Goal: Information Seeking & Learning: Understand process/instructions

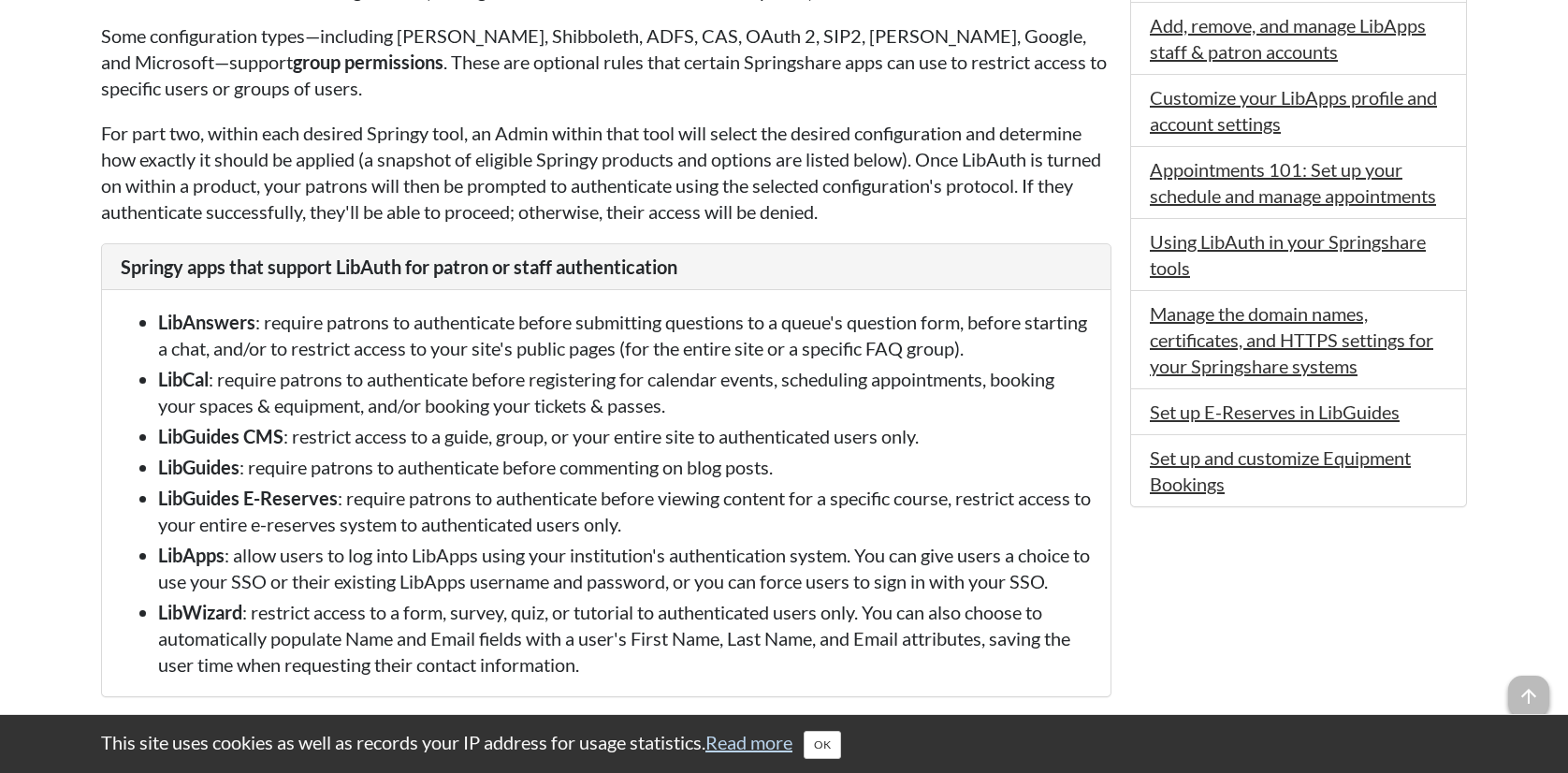
scroll to position [1664, 0]
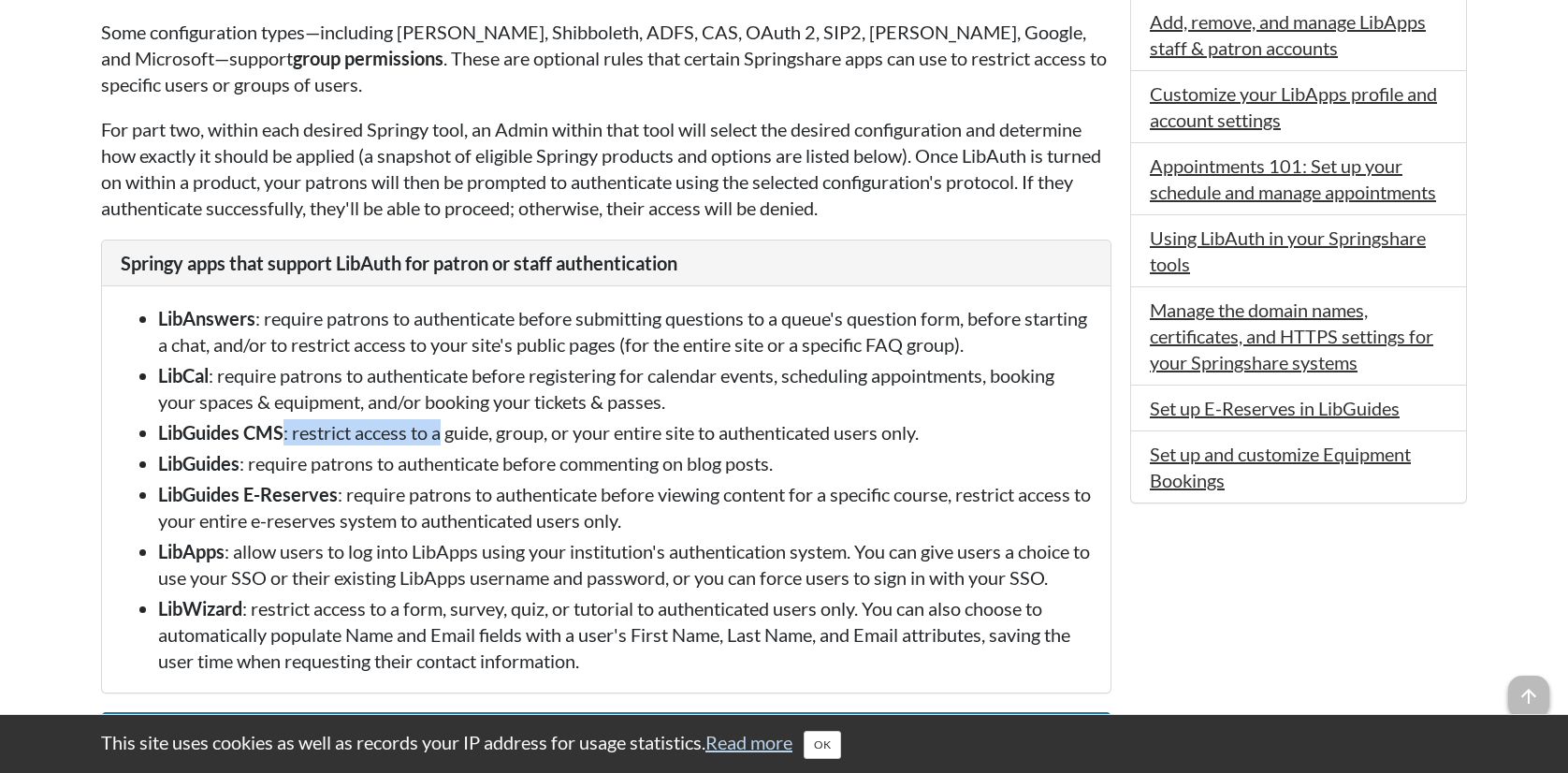
drag, startPoint x: 286, startPoint y: 462, endPoint x: 446, endPoint y: 463, distance: 160.0
click at [446, 446] on li "LibGuides CMS : restrict access to a guide, group, or your entire site to authe…" at bounding box center [625, 433] width 934 height 26
click at [557, 446] on li "LibGuides CMS : restrict access to a guide, group, or your entire site to authe…" at bounding box center [625, 433] width 934 height 26
click at [754, 446] on li "LibGuides CMS : restrict access to a guide, group, or your entire site to authe…" at bounding box center [625, 433] width 934 height 26
drag, startPoint x: 340, startPoint y: 484, endPoint x: 472, endPoint y: 490, distance: 132.1
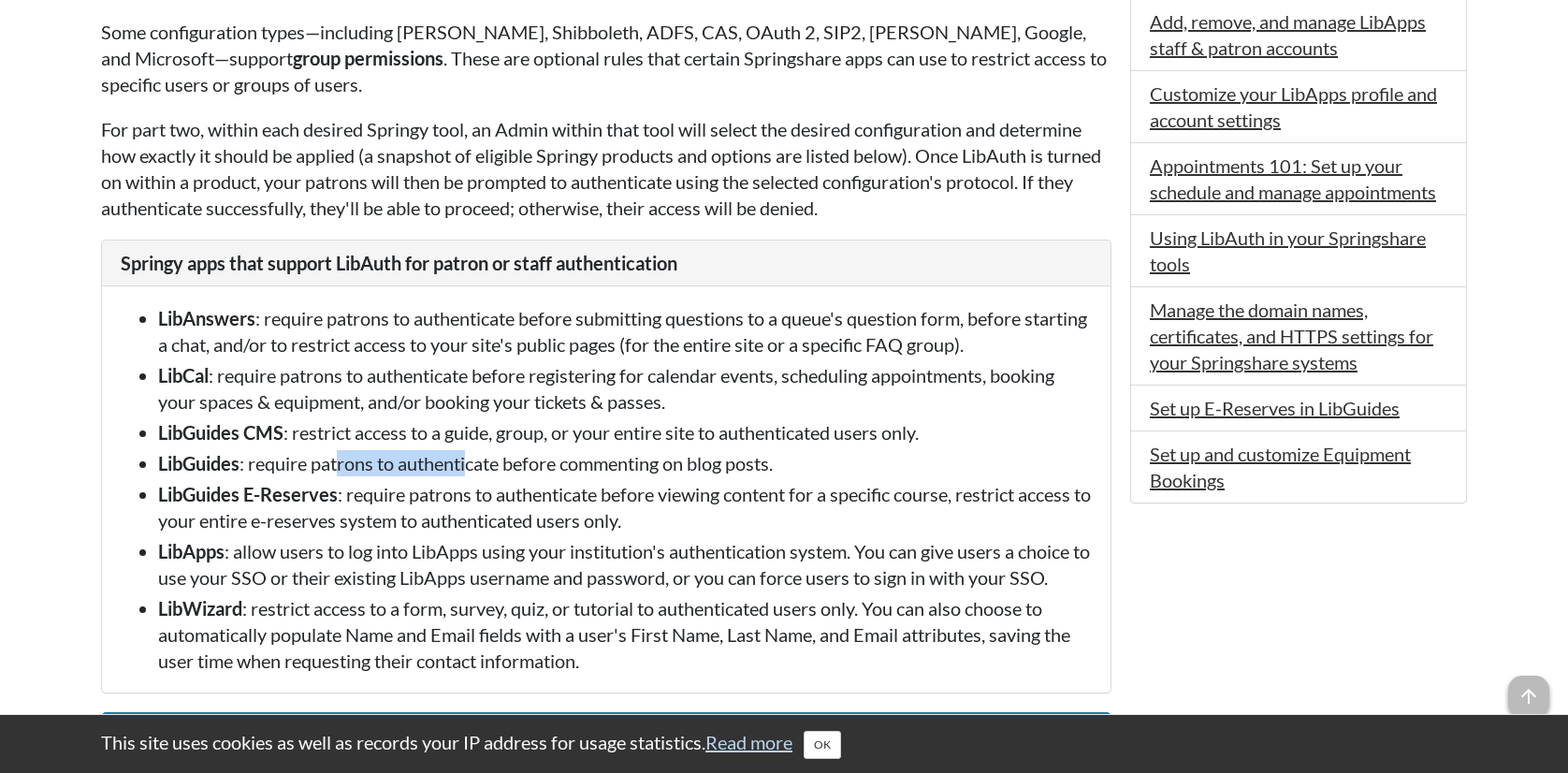
click at [472, 476] on li "LibGuides : require patrons to authenticate before commenting on blog posts." at bounding box center [625, 463] width 934 height 26
click at [501, 476] on li "LibGuides : require patrons to authenticate before commenting on blog posts." at bounding box center [625, 463] width 934 height 26
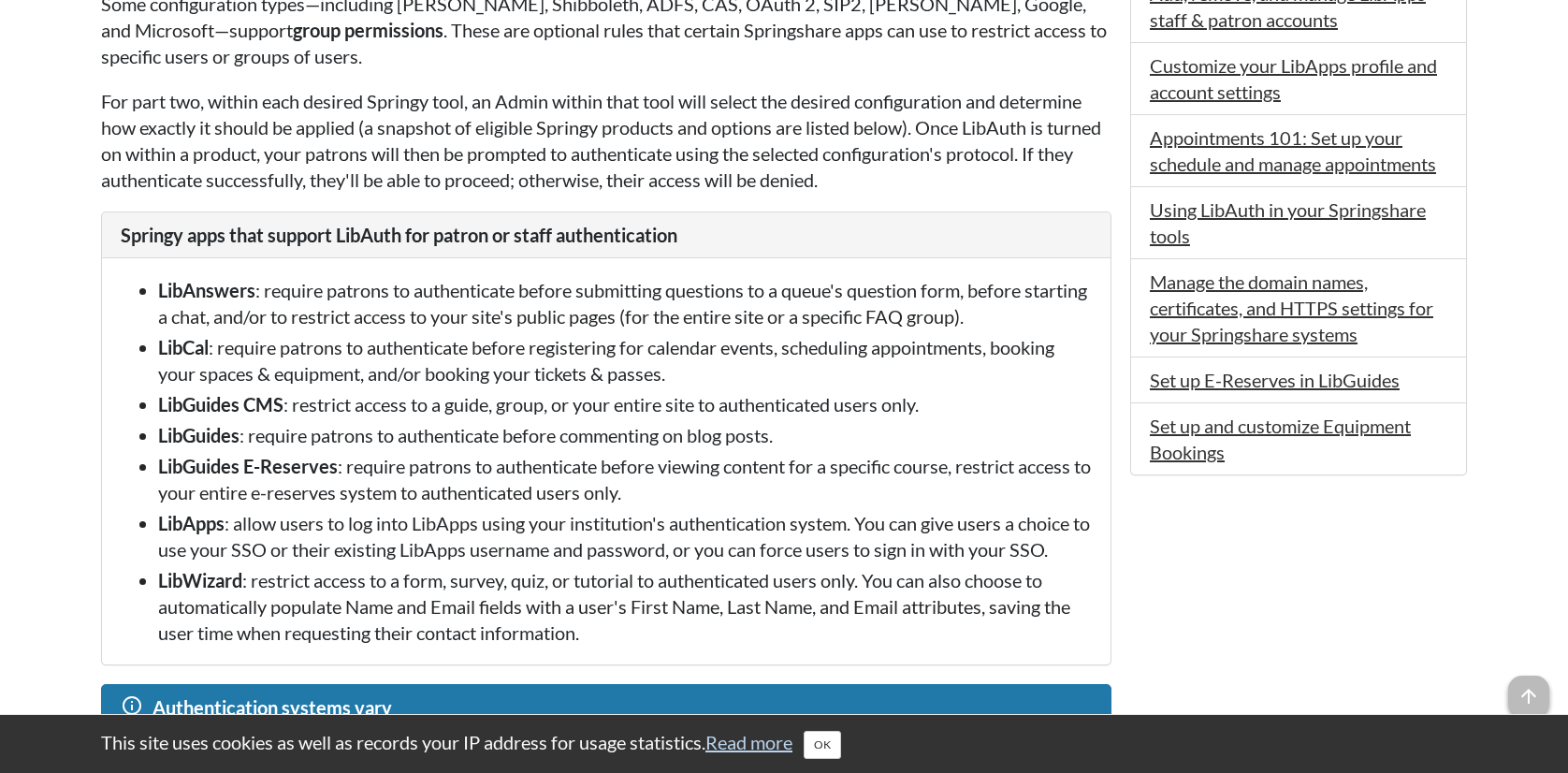
scroll to position [1693, 0]
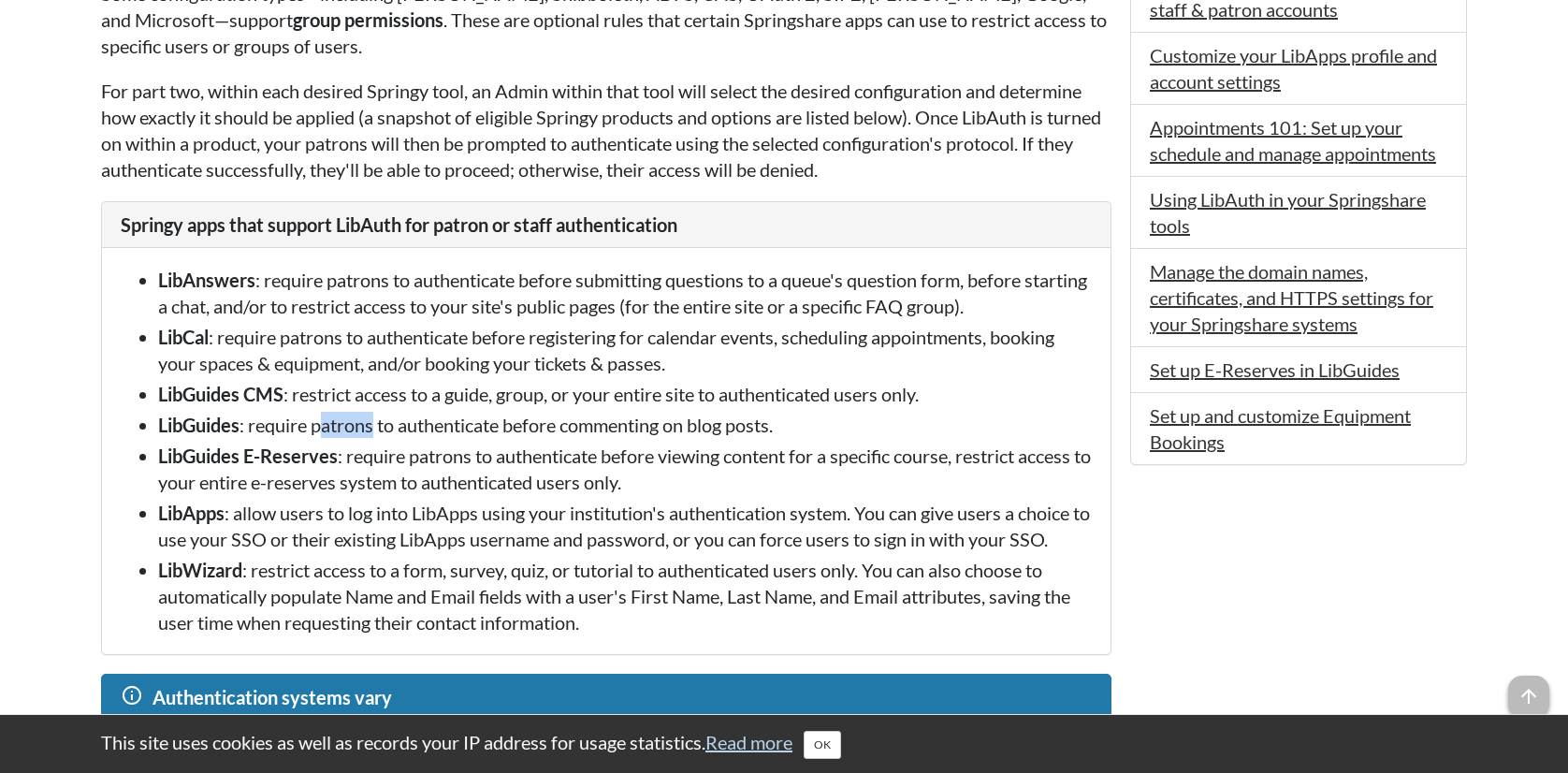
drag, startPoint x: 328, startPoint y: 463, endPoint x: 376, endPoint y: 462, distance: 48.0
click at [376, 462] on ul "LibAnswers : require patrons to authenticate before submitting questions to a q…" at bounding box center [606, 451] width 971 height 369
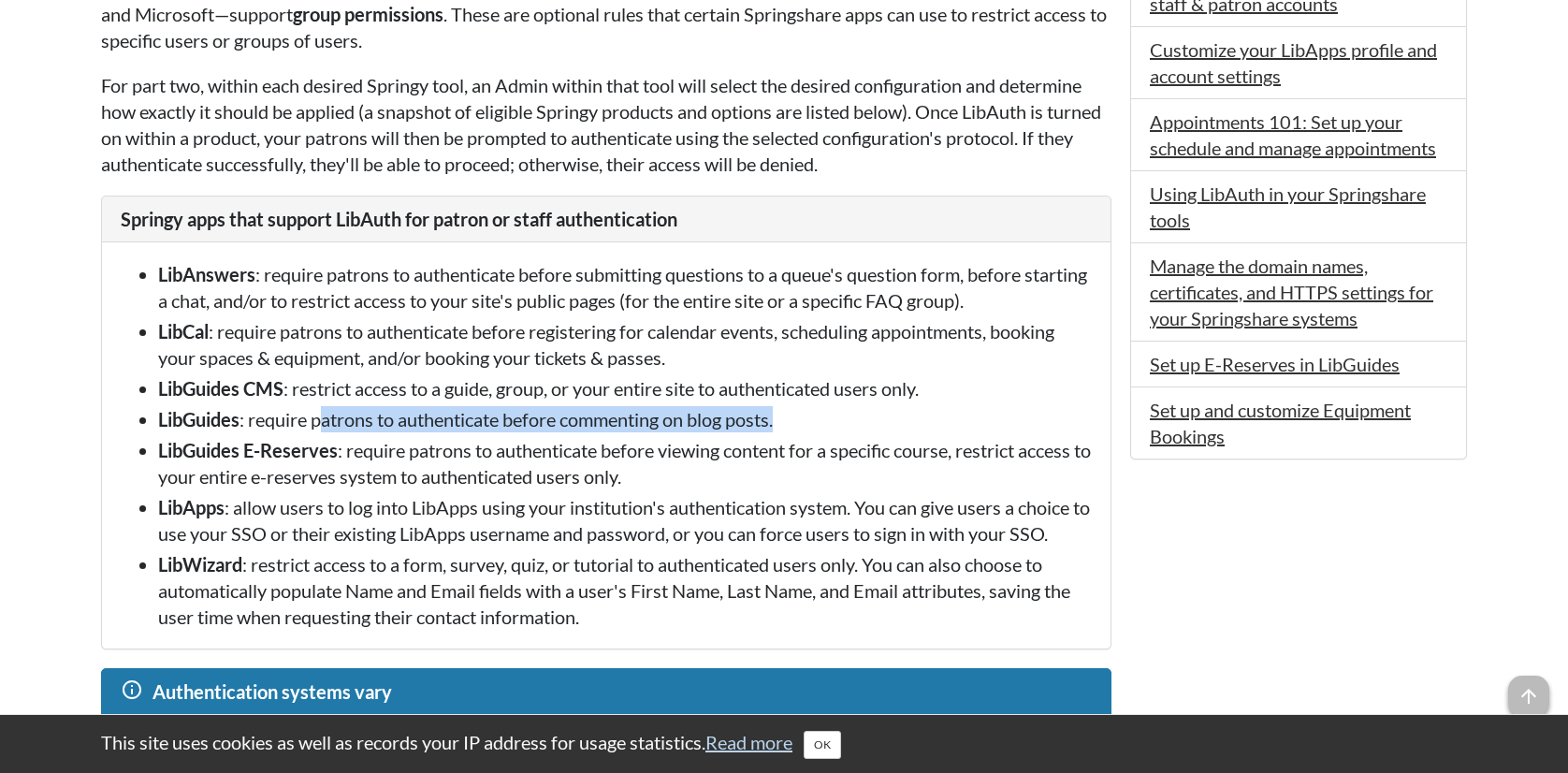
scroll to position [1710, 0]
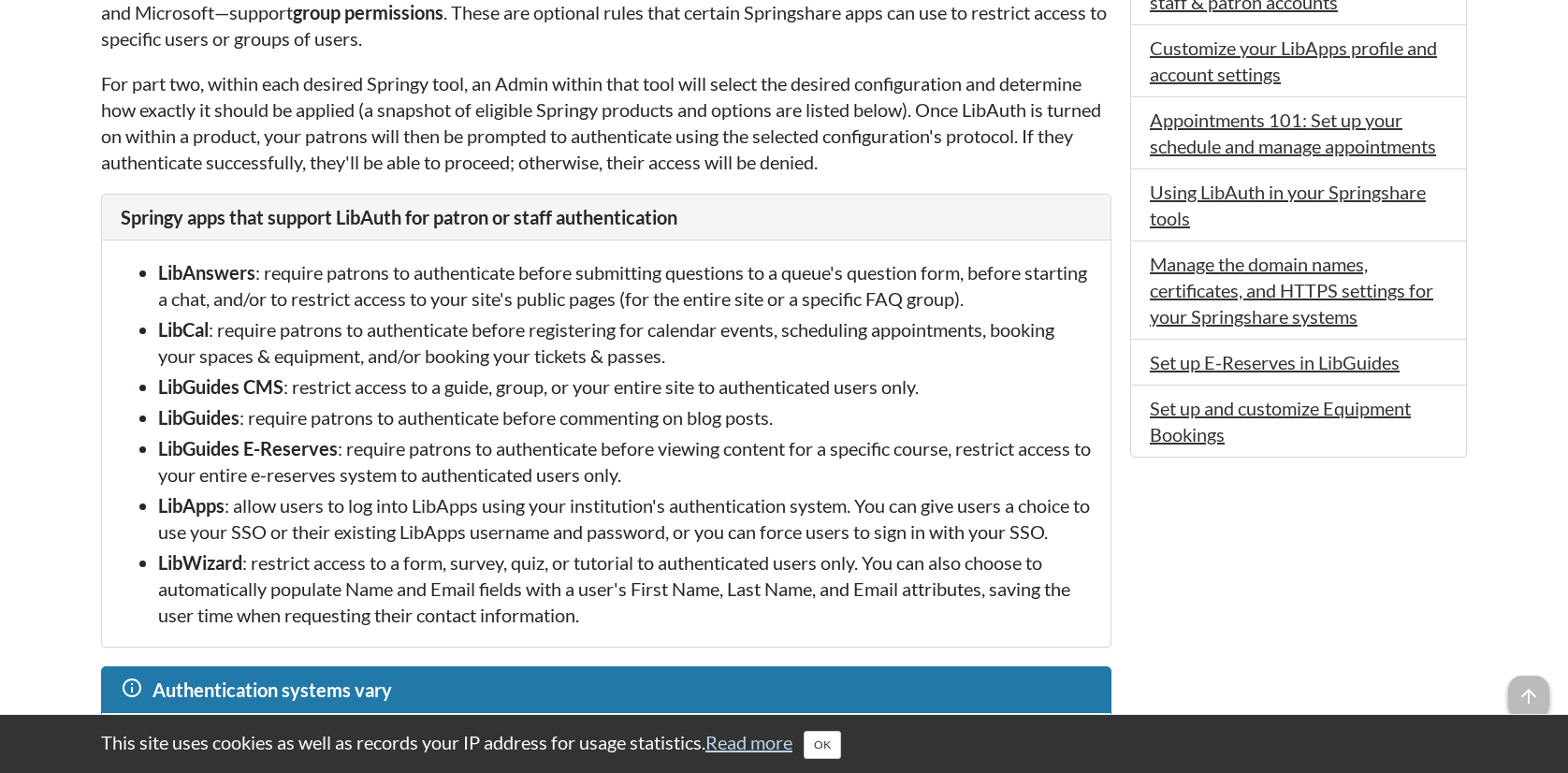
click at [303, 400] on li "LibGuides CMS : restrict access to a guide, group, or your entire site to authe…" at bounding box center [625, 386] width 934 height 26
click at [464, 400] on li "LibGuides CMS : restrict access to a guide, group, or your entire site to authe…" at bounding box center [625, 386] width 934 height 26
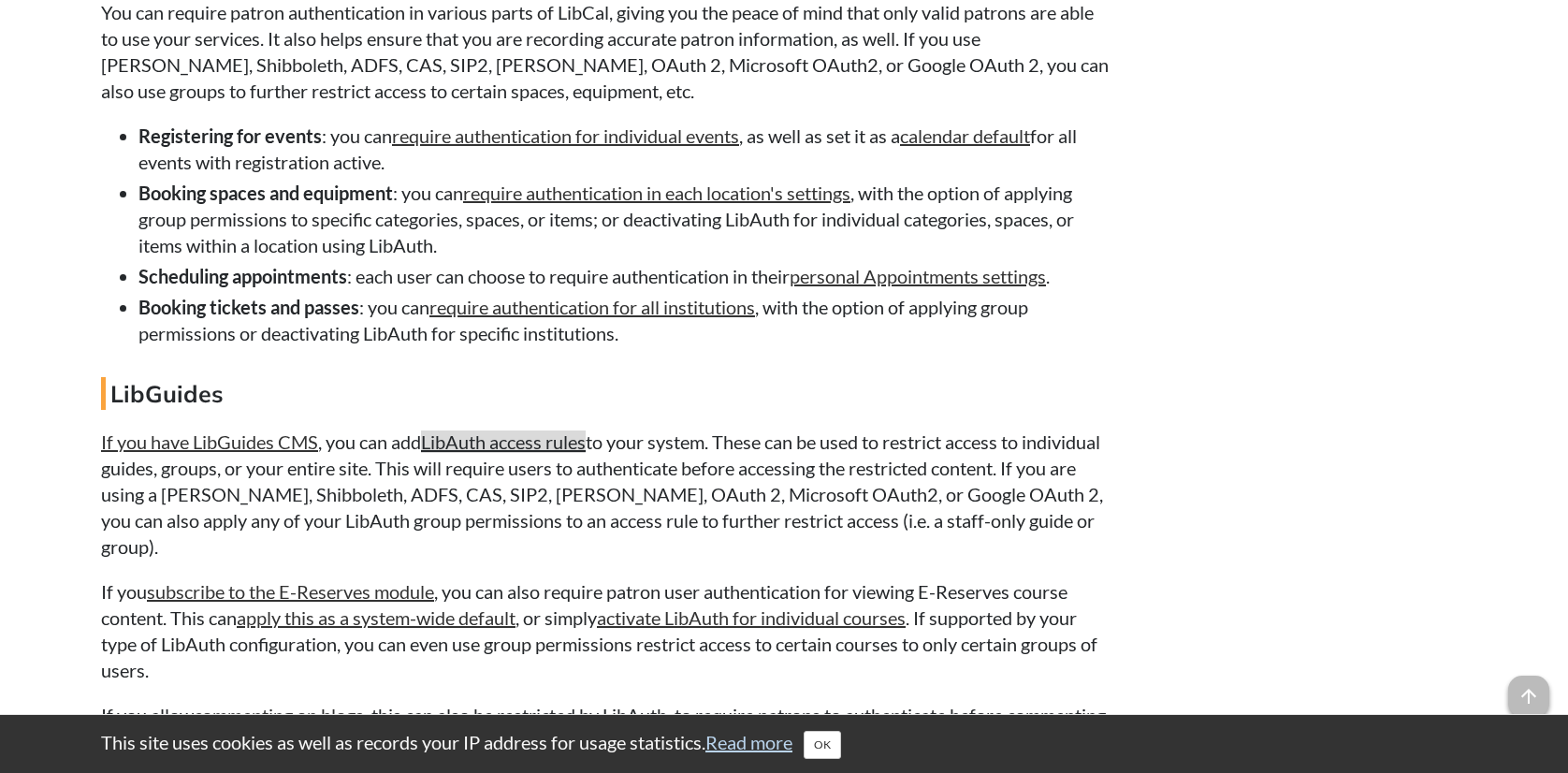
scroll to position [14652, 0]
click at [506, 454] on link "LibAuth access rules" at bounding box center [504, 443] width 165 height 23
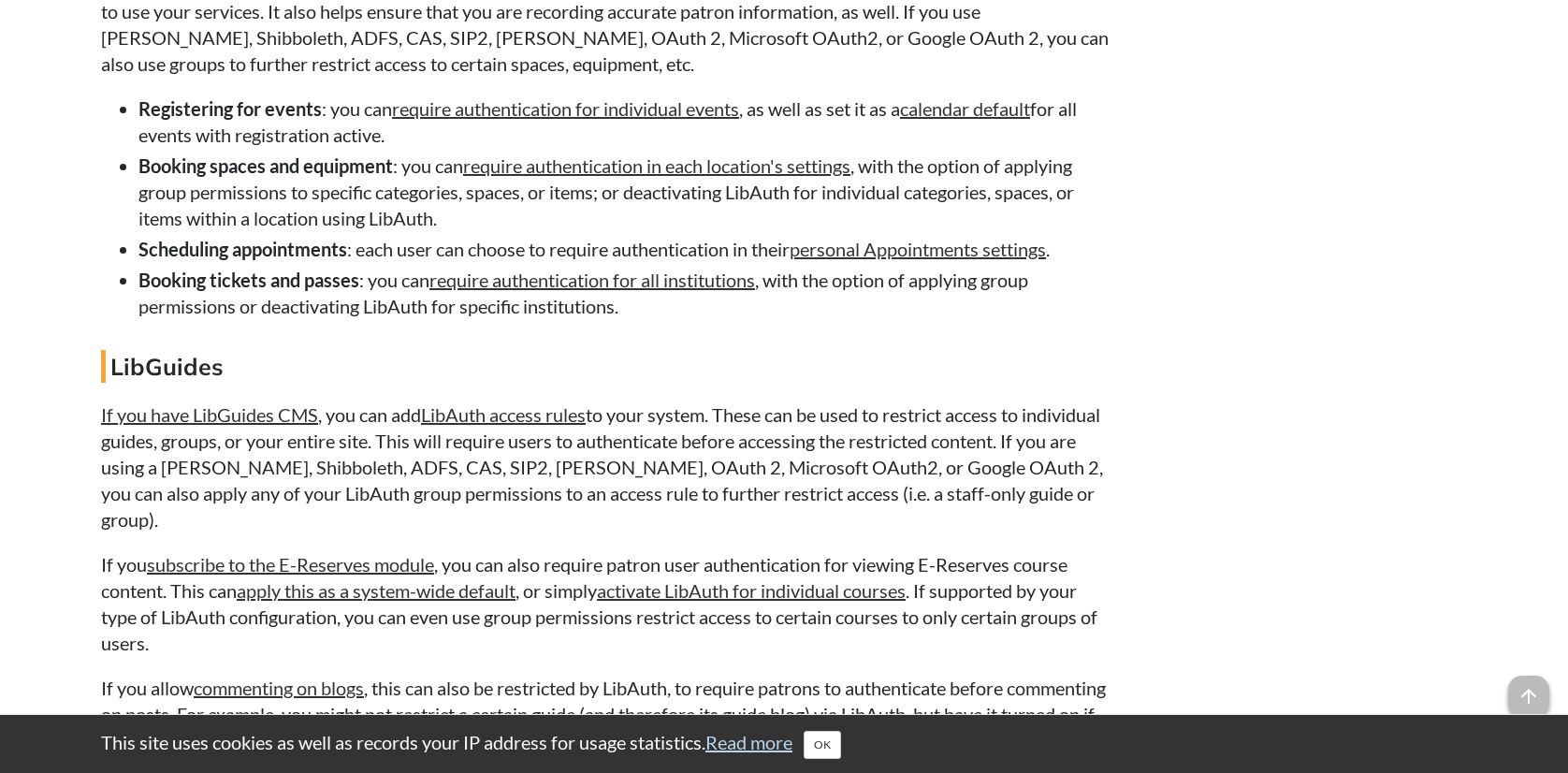
click at [205, 492] on p "If you have LibGuides CMS , you can add LibAuth access rules to your system. Th…" at bounding box center [606, 467] width 1011 height 131
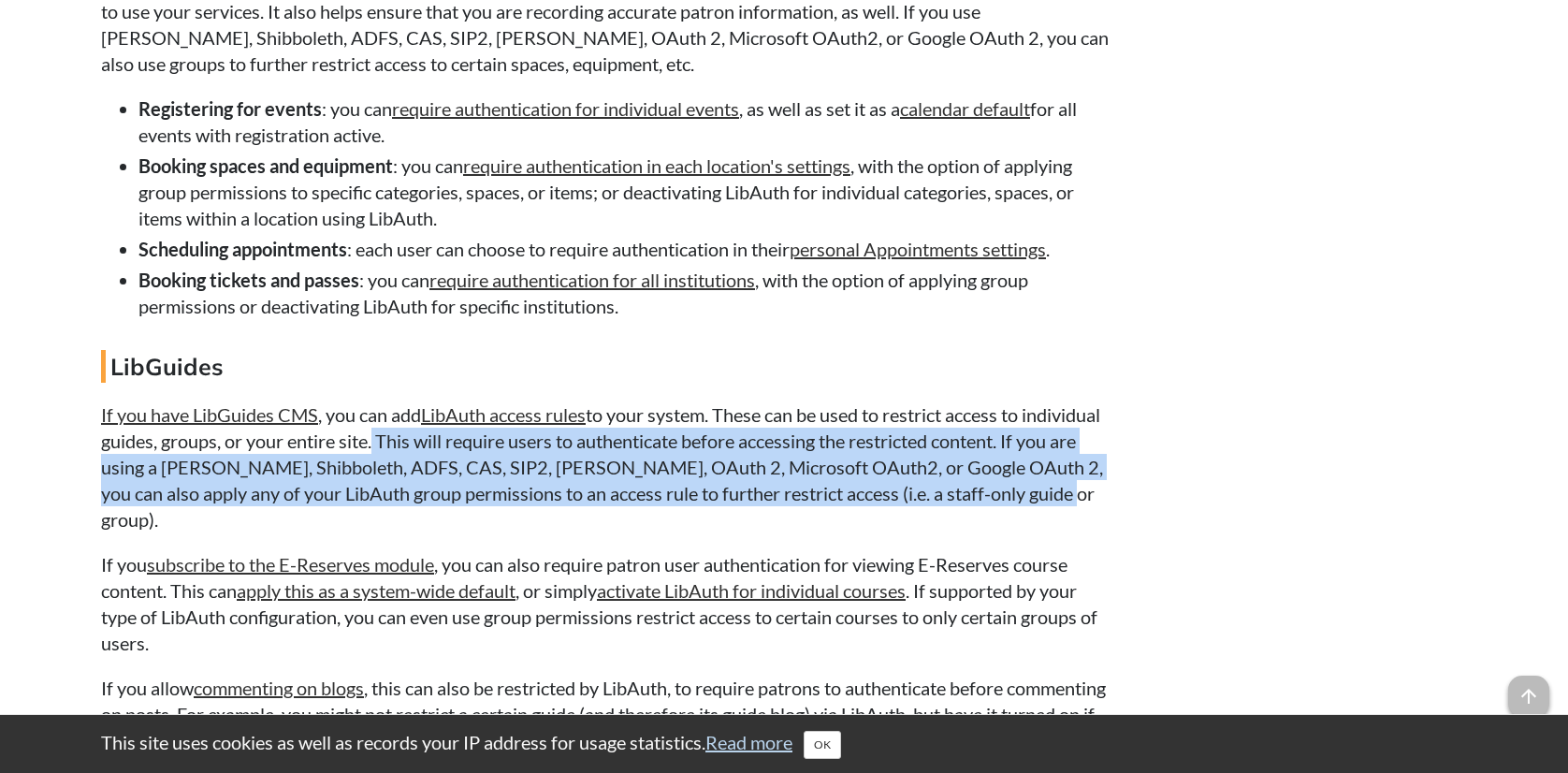
drag, startPoint x: 463, startPoint y: 464, endPoint x: 1096, endPoint y: 506, distance: 634.4
click at [1096, 506] on p "If you have LibGuides CMS , you can add LibAuth access rules to your system. Th…" at bounding box center [606, 467] width 1011 height 131
click at [1079, 506] on p "If you have LibGuides CMS , you can add LibAuth access rules to your system. Th…" at bounding box center [606, 466] width 1011 height 131
